Goal: Find specific page/section: Find specific page/section

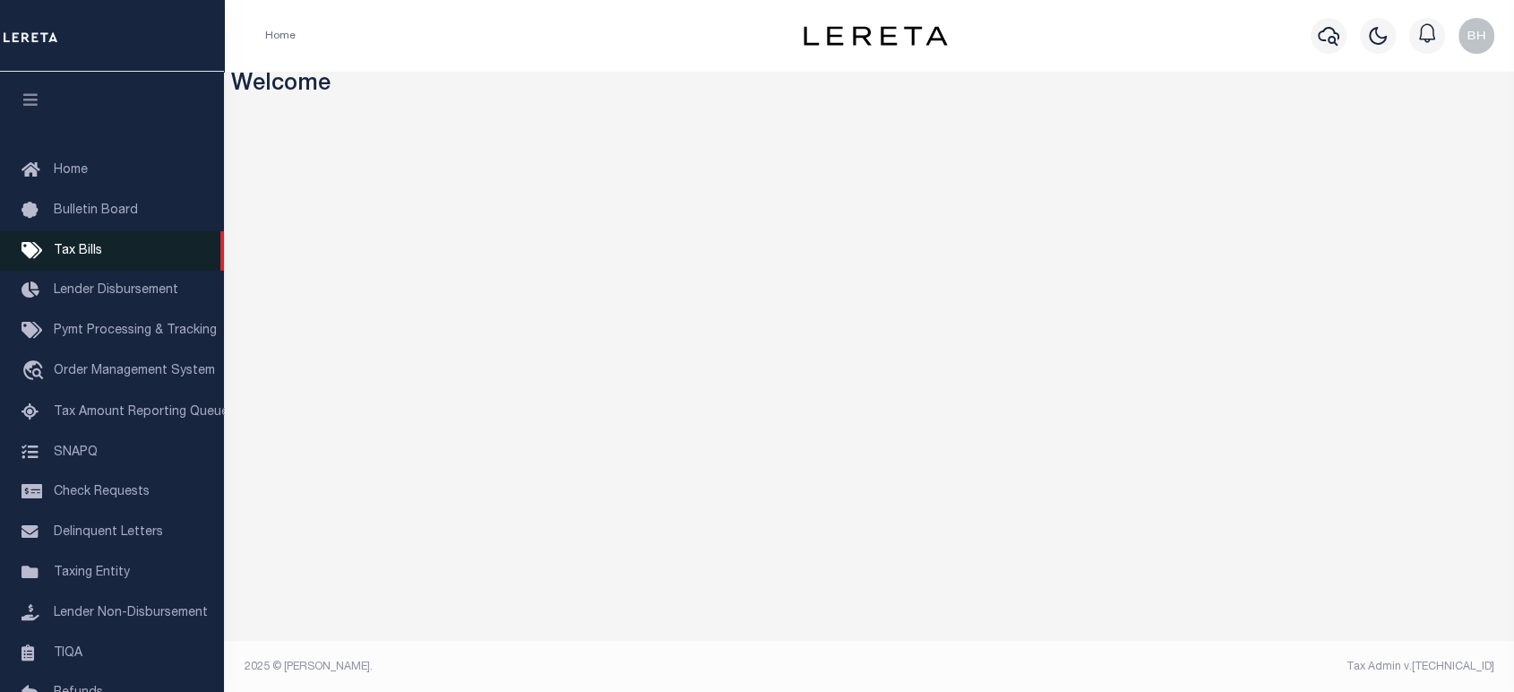
drag, startPoint x: 82, startPoint y: 252, endPoint x: 108, endPoint y: 265, distance: 29.3
click at [82, 252] on span "Tax Bills" at bounding box center [78, 251] width 48 height 13
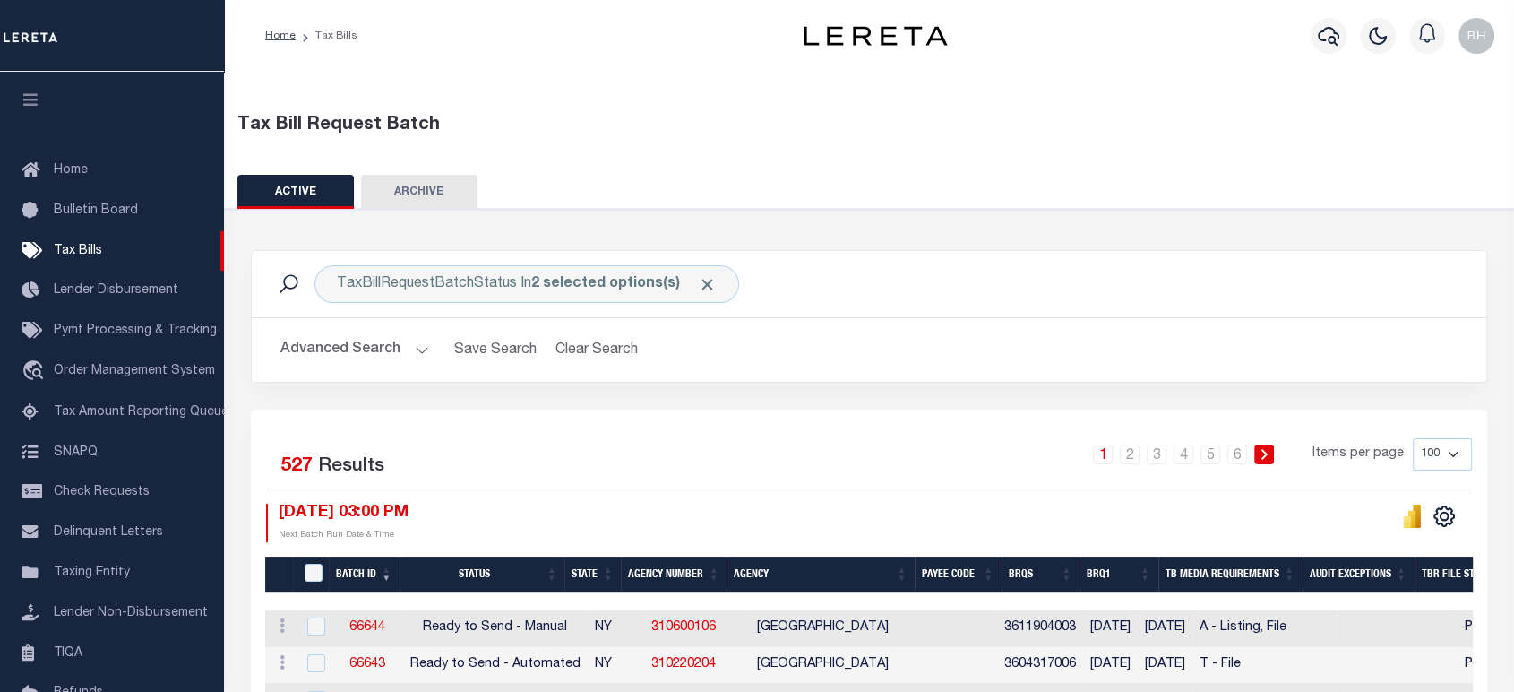
scroll to position [298, 0]
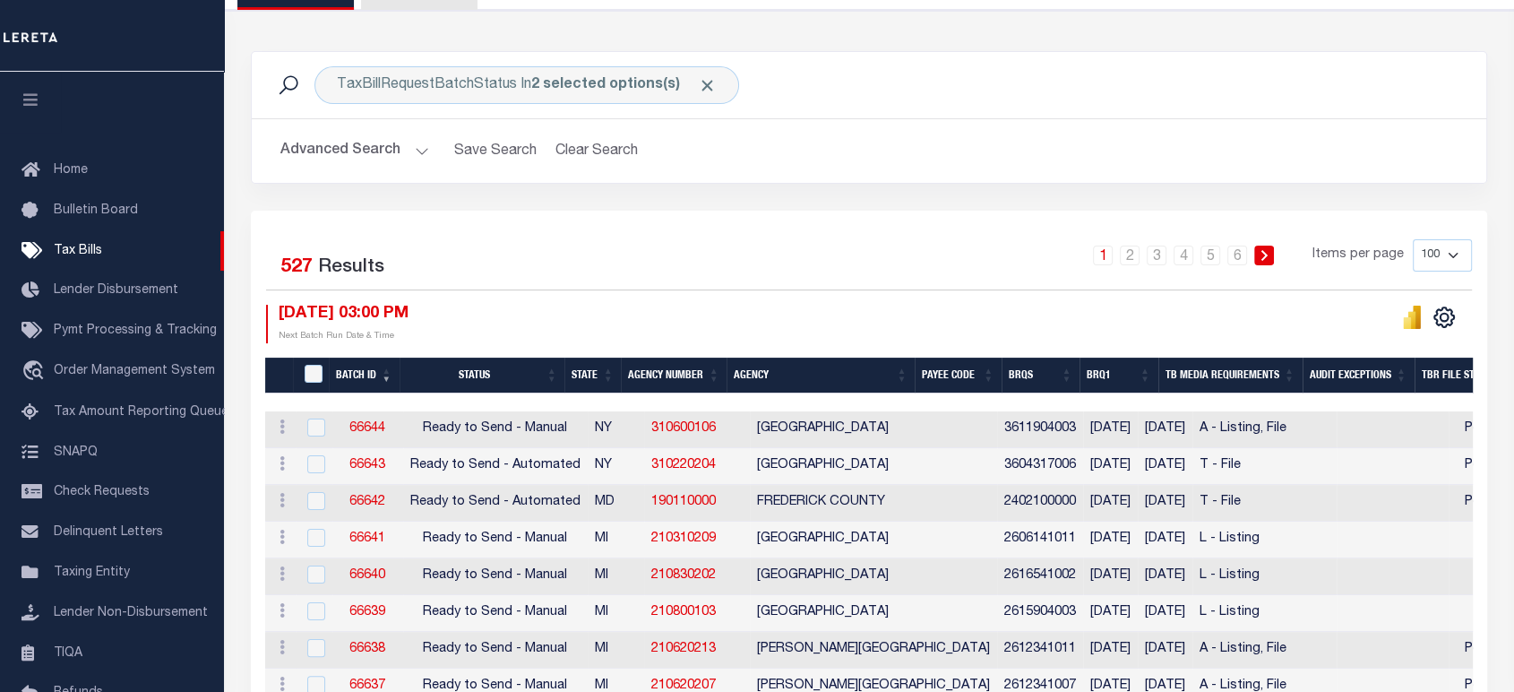
click at [394, 337] on p "Next Batch Run Date & Time" at bounding box center [344, 336] width 130 height 13
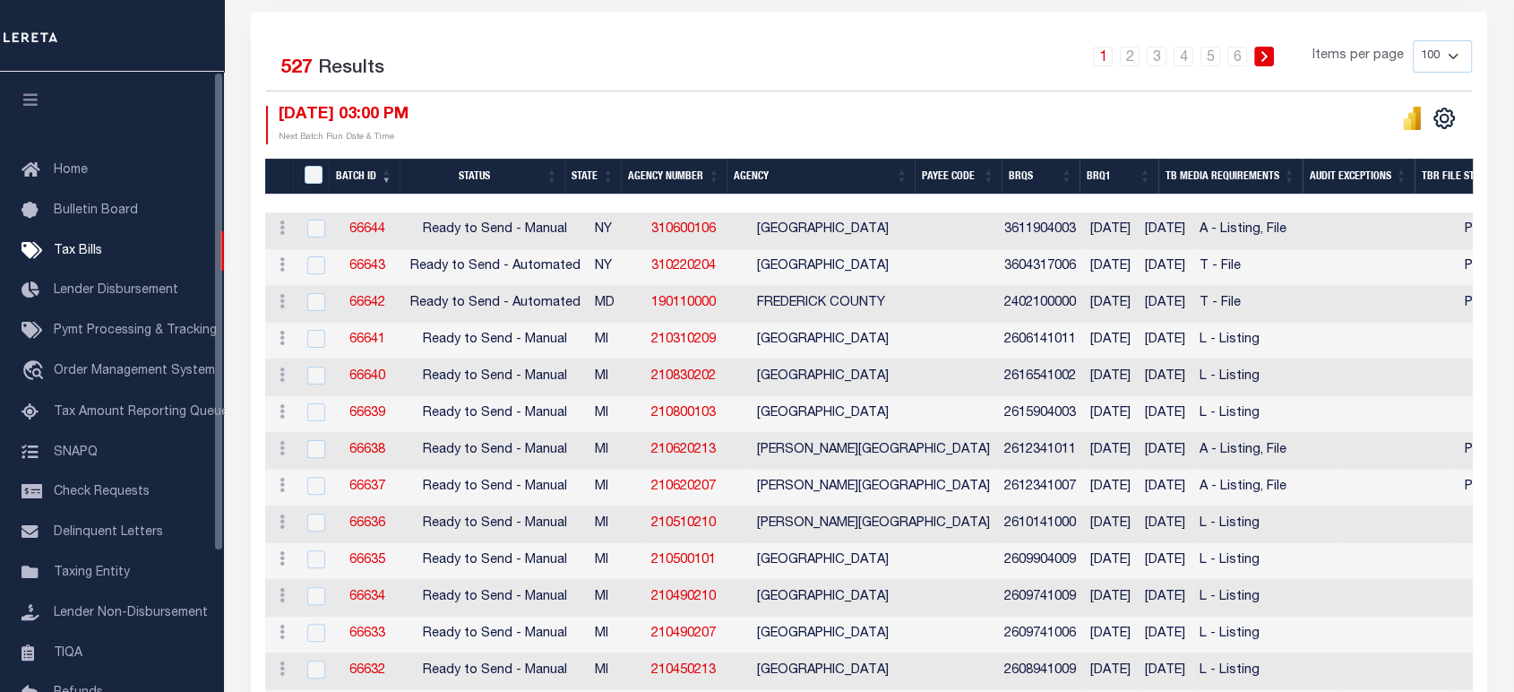
scroll to position [99, 0]
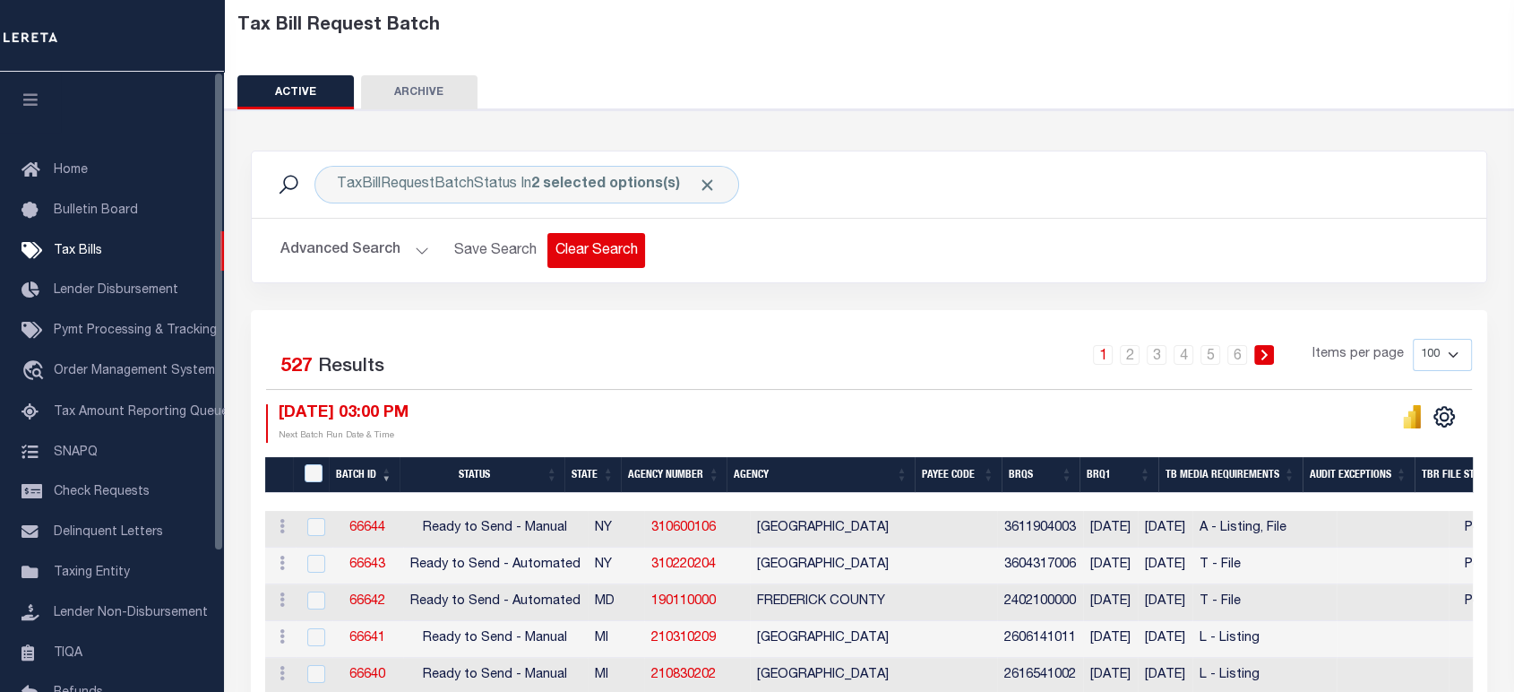
click at [567, 256] on button "Clear Search" at bounding box center [596, 250] width 98 height 35
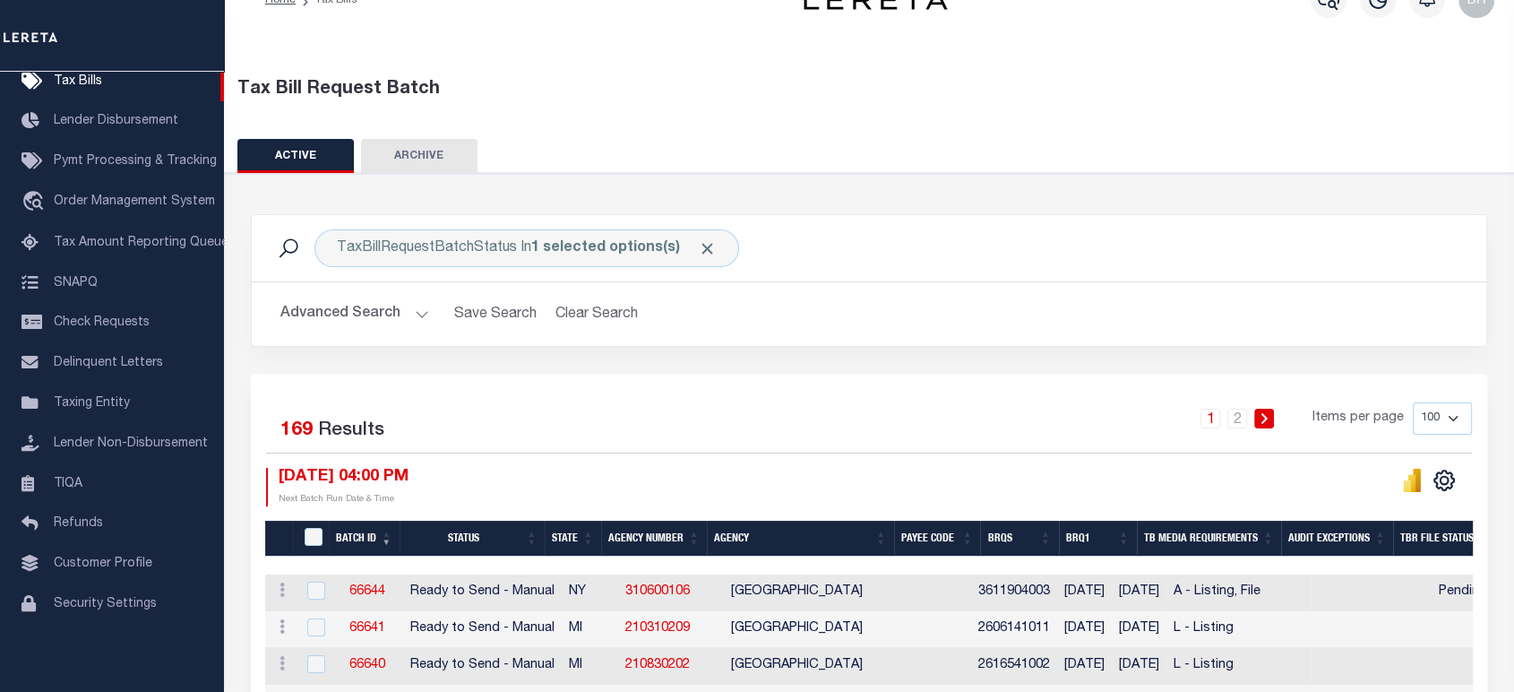
scroll to position [335, 0]
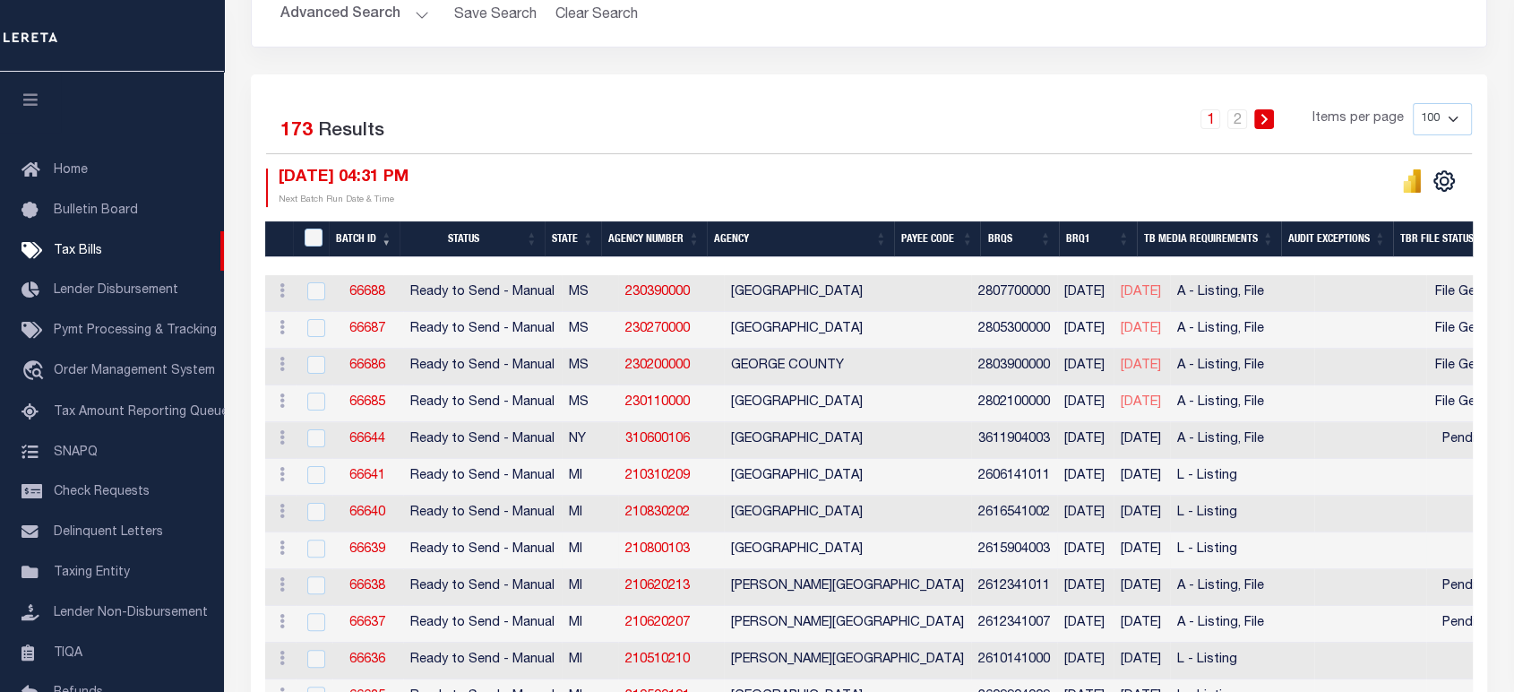
scroll to position [534, 0]
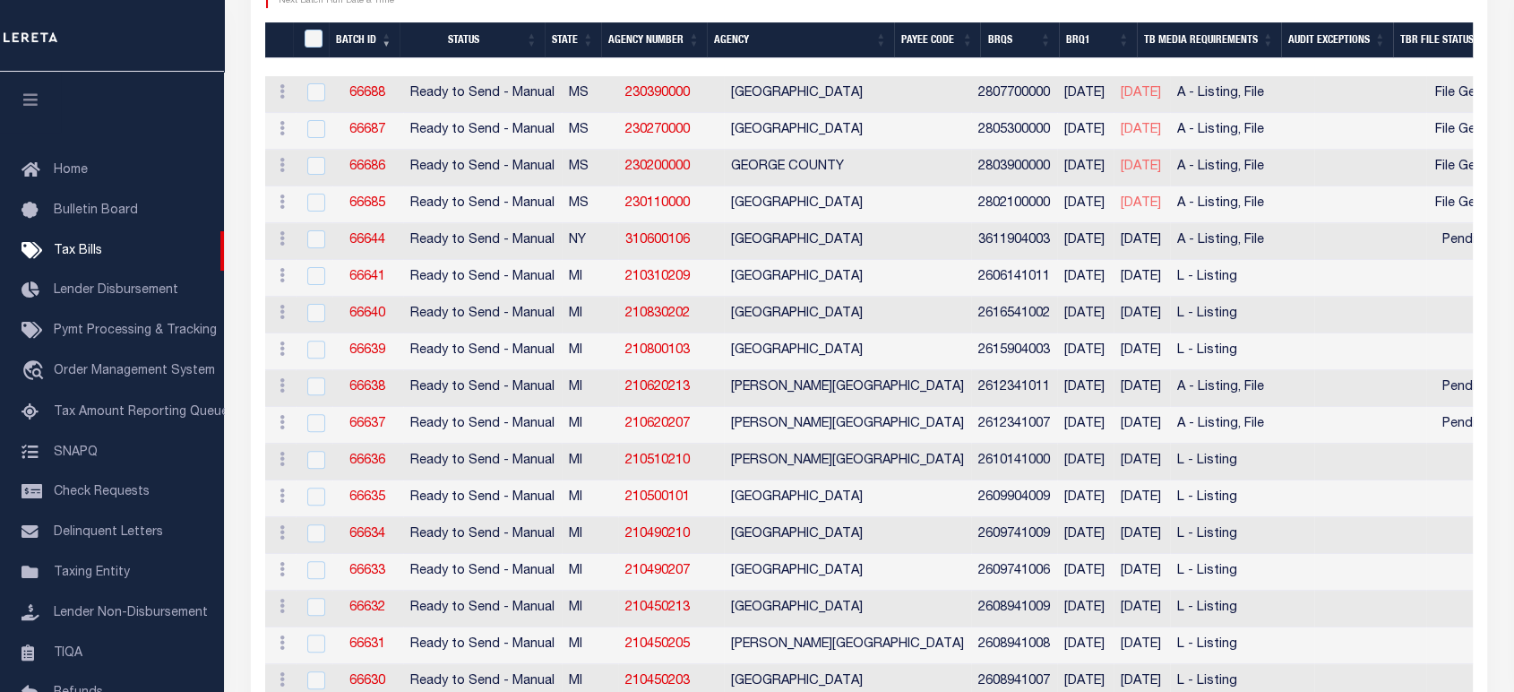
click at [1363, 102] on td at bounding box center [1370, 94] width 112 height 37
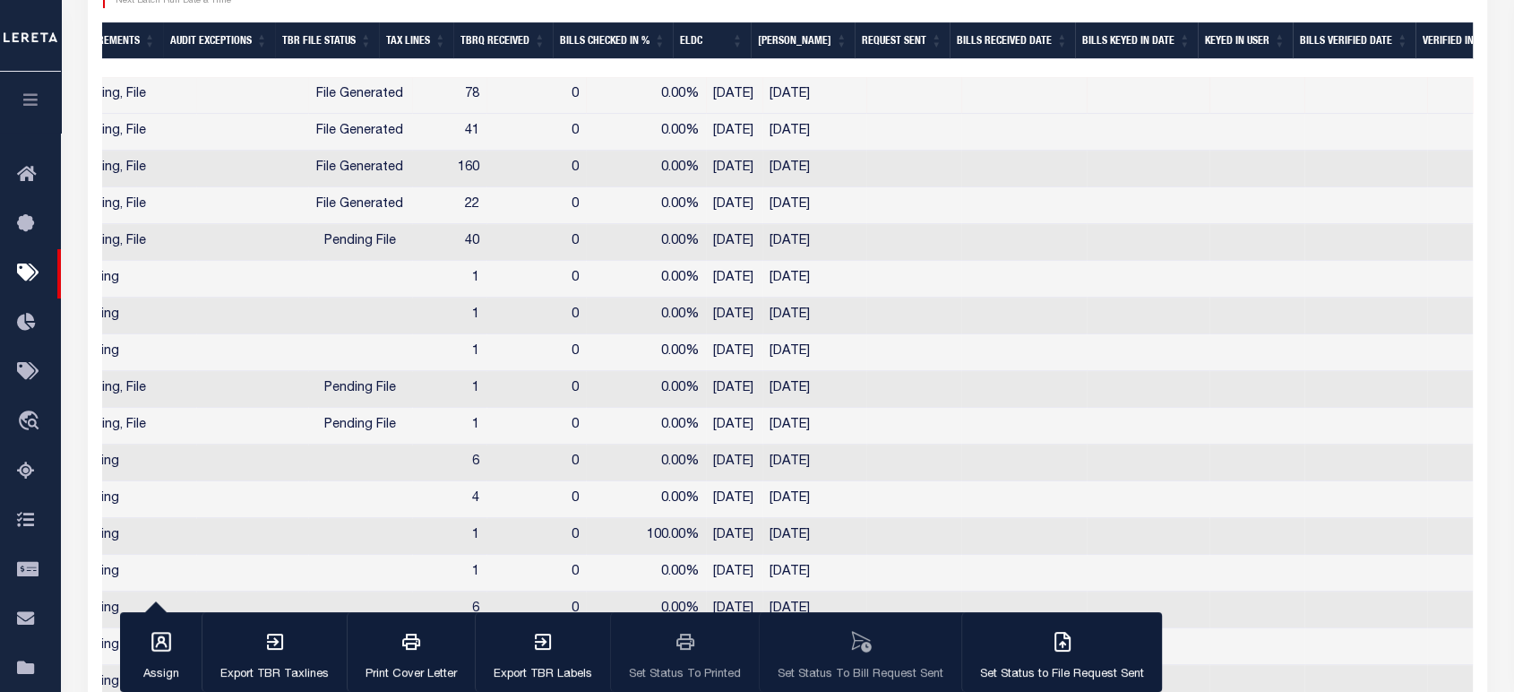
scroll to position [0, 1115]
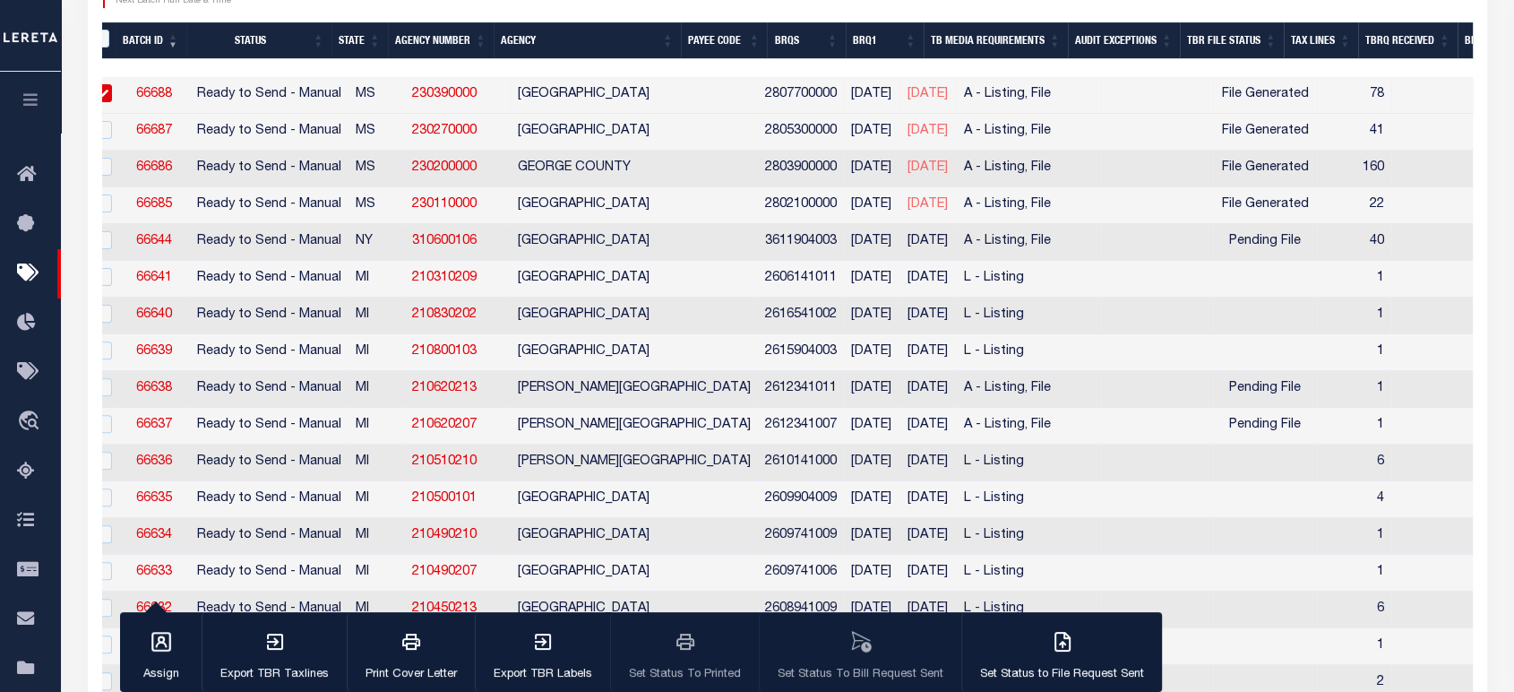
click at [440, 94] on link "230390000" at bounding box center [444, 94] width 65 height 13
checkbox input "false"
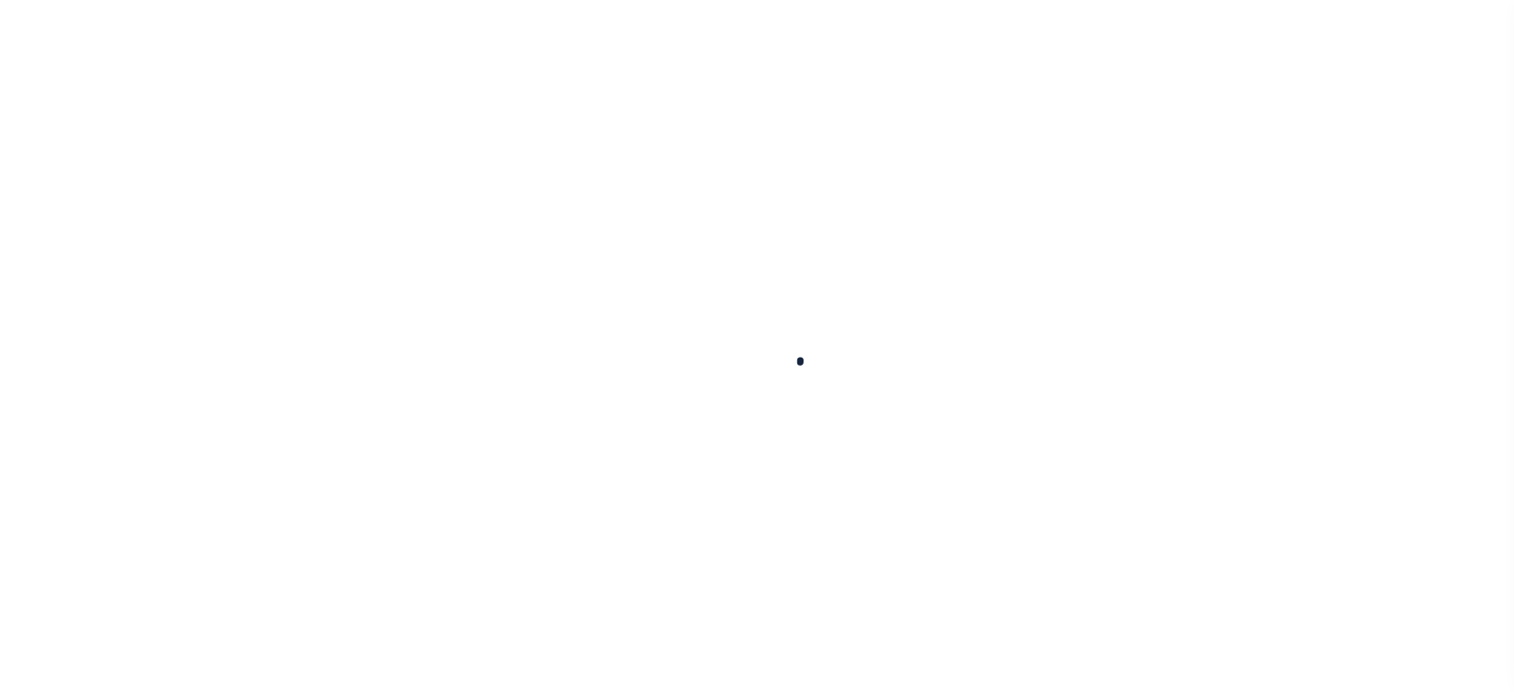
select select
checkbox input "false"
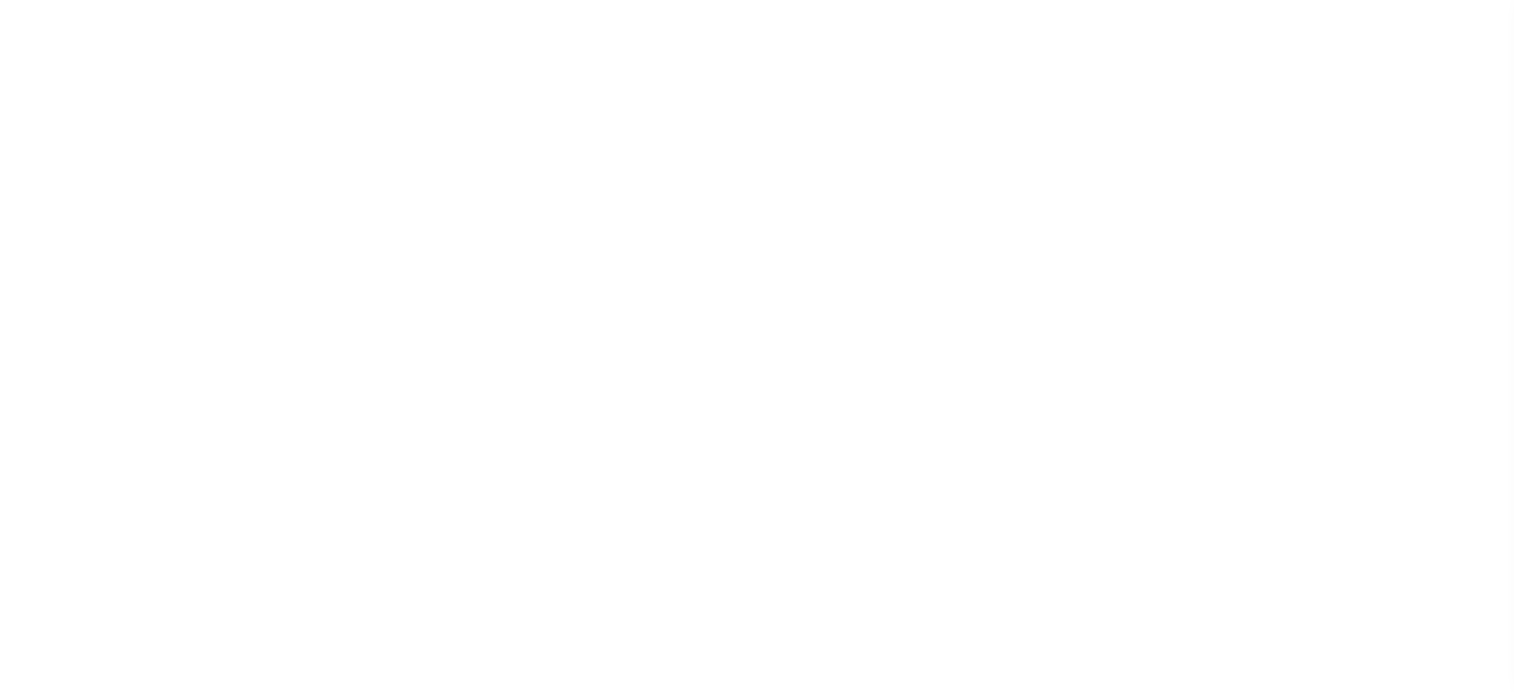
checkbox input "false"
type input "2807700000"
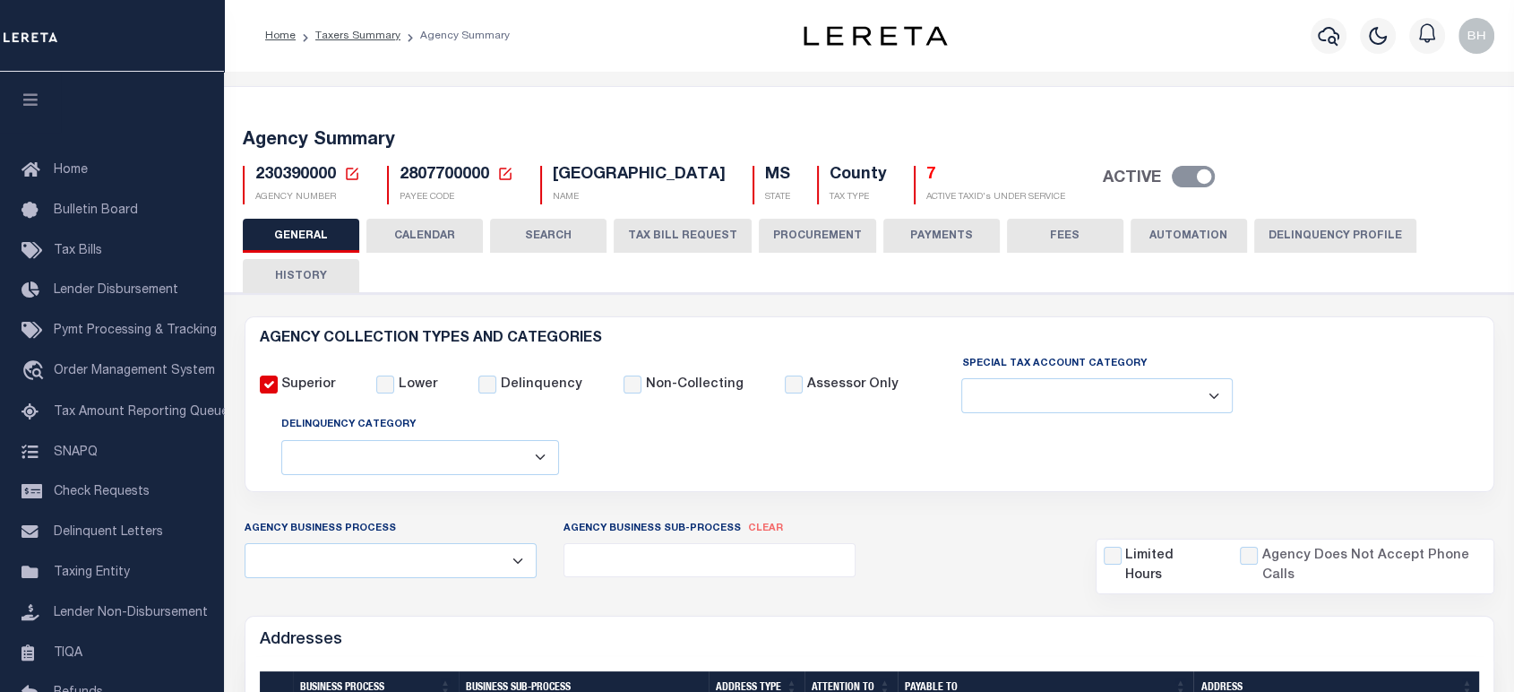
click at [419, 240] on button "CALENDAR" at bounding box center [424, 236] width 116 height 34
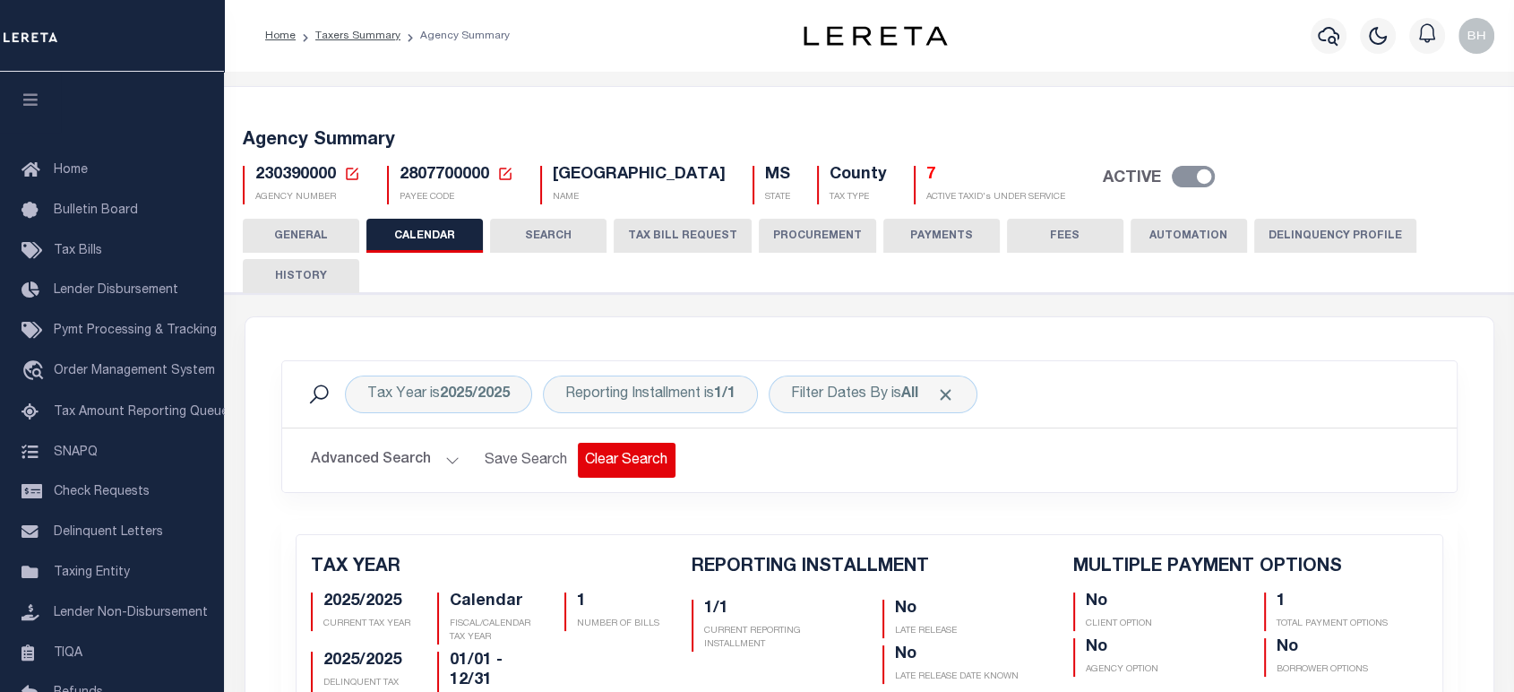
checkbox input "false"
type input "1"
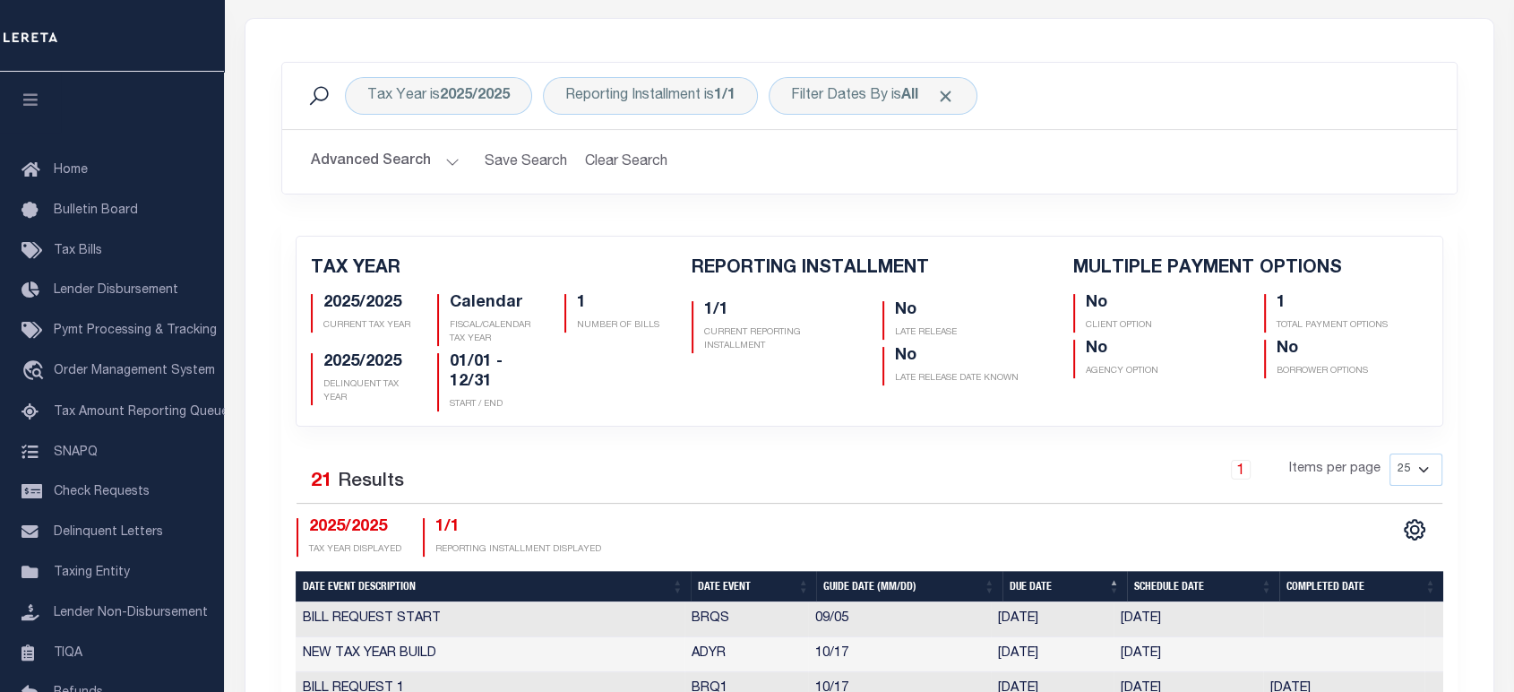
scroll to position [597, 0]
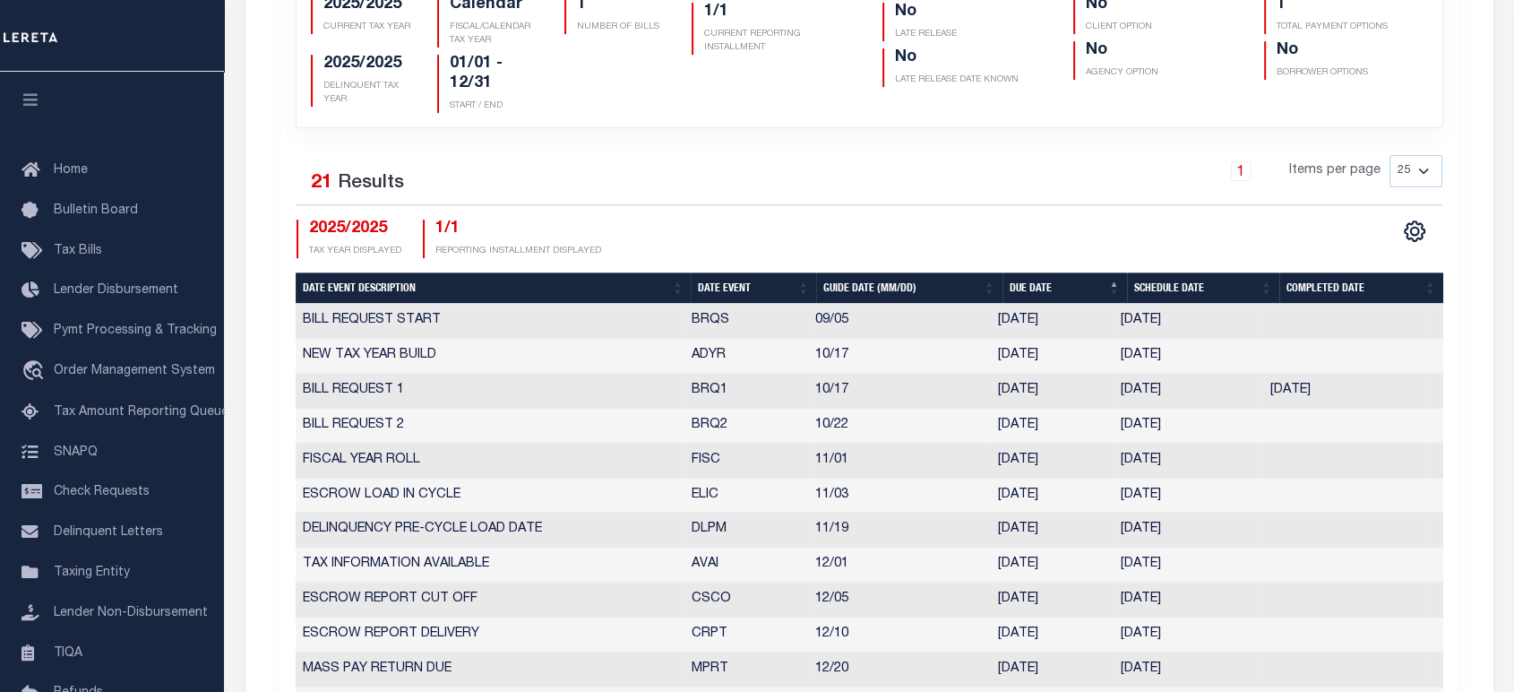
click at [720, 288] on th "Date Event" at bounding box center [753, 287] width 125 height 31
